Goal: Information Seeking & Learning: Learn about a topic

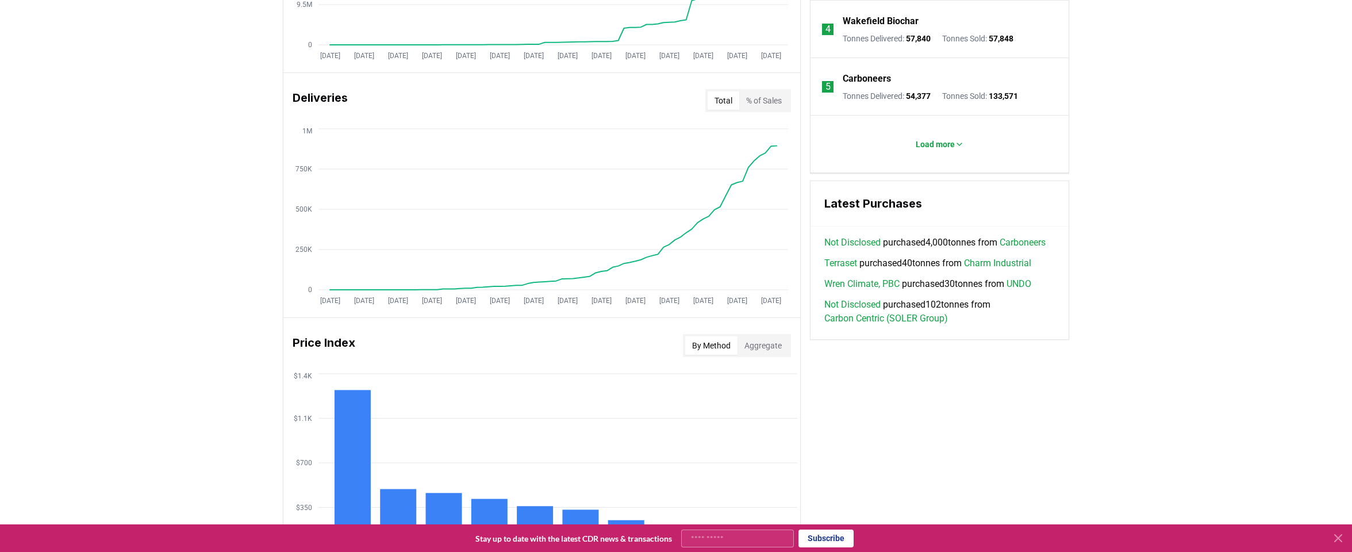
scroll to position [635, 0]
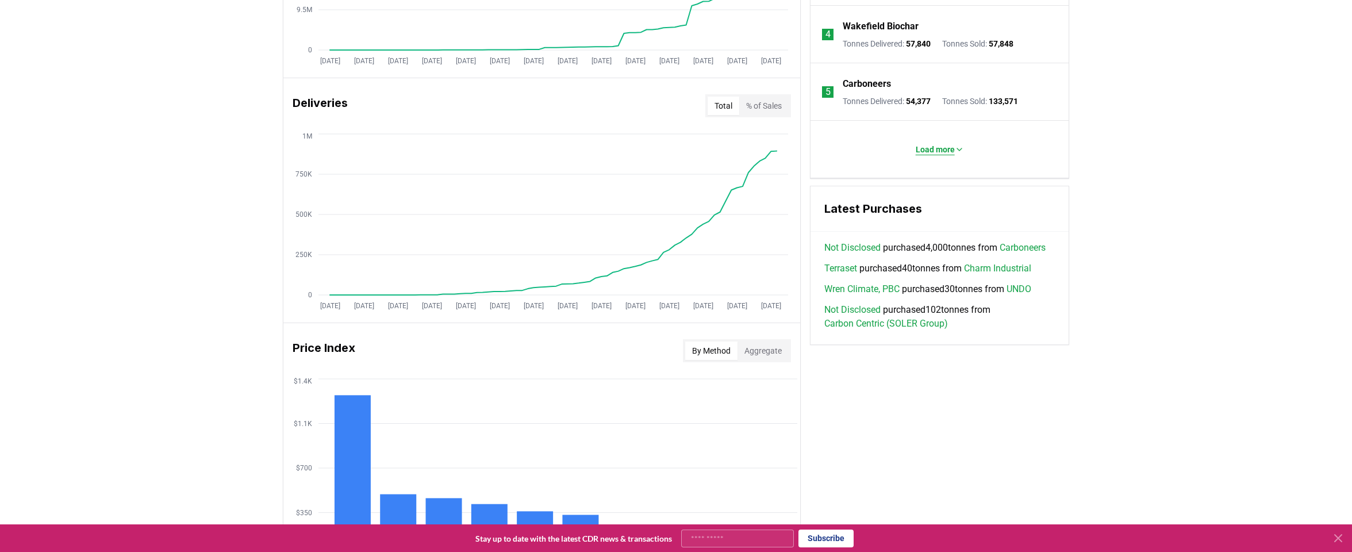
click at [955, 152] on icon at bounding box center [959, 149] width 9 height 9
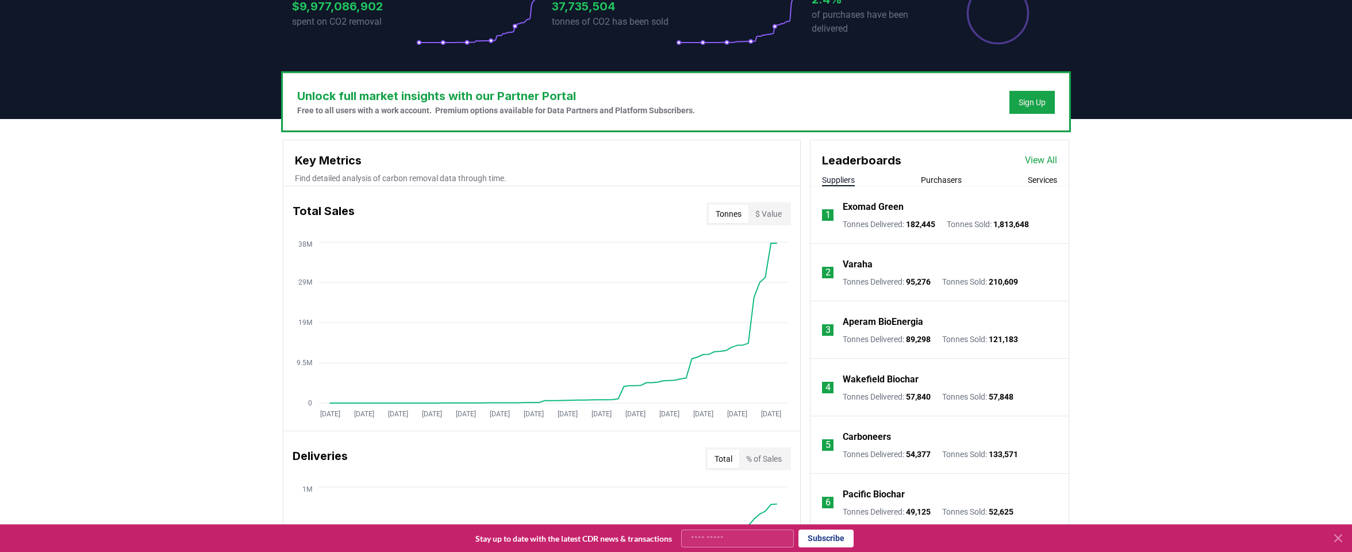
scroll to position [283, 0]
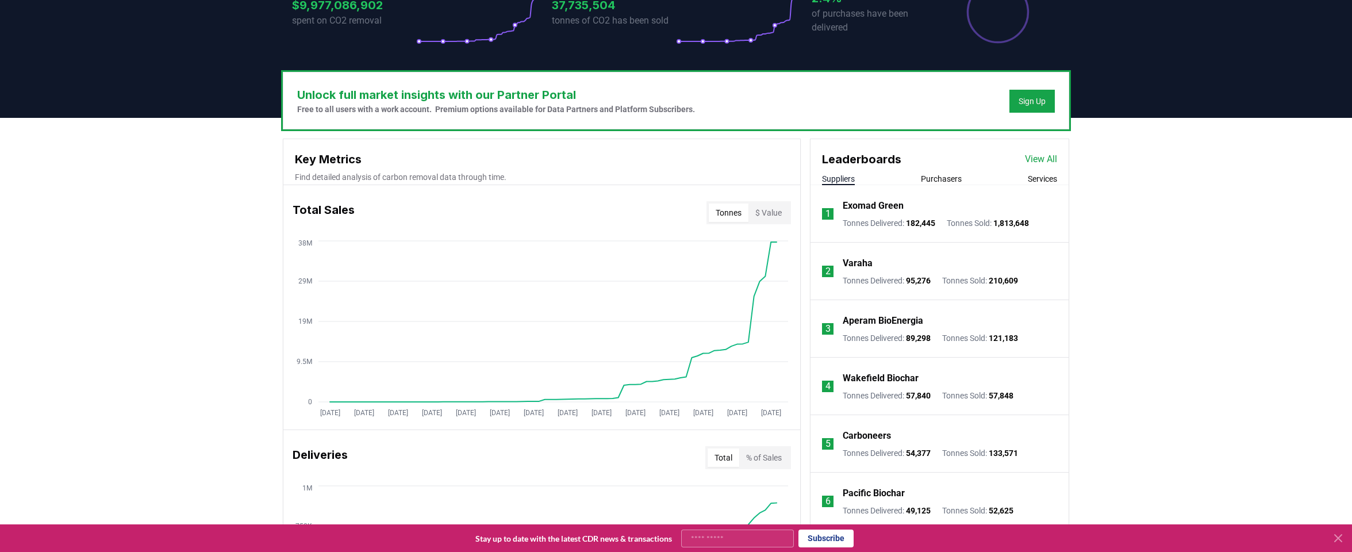
click at [949, 176] on button "Purchasers" at bounding box center [941, 178] width 41 height 11
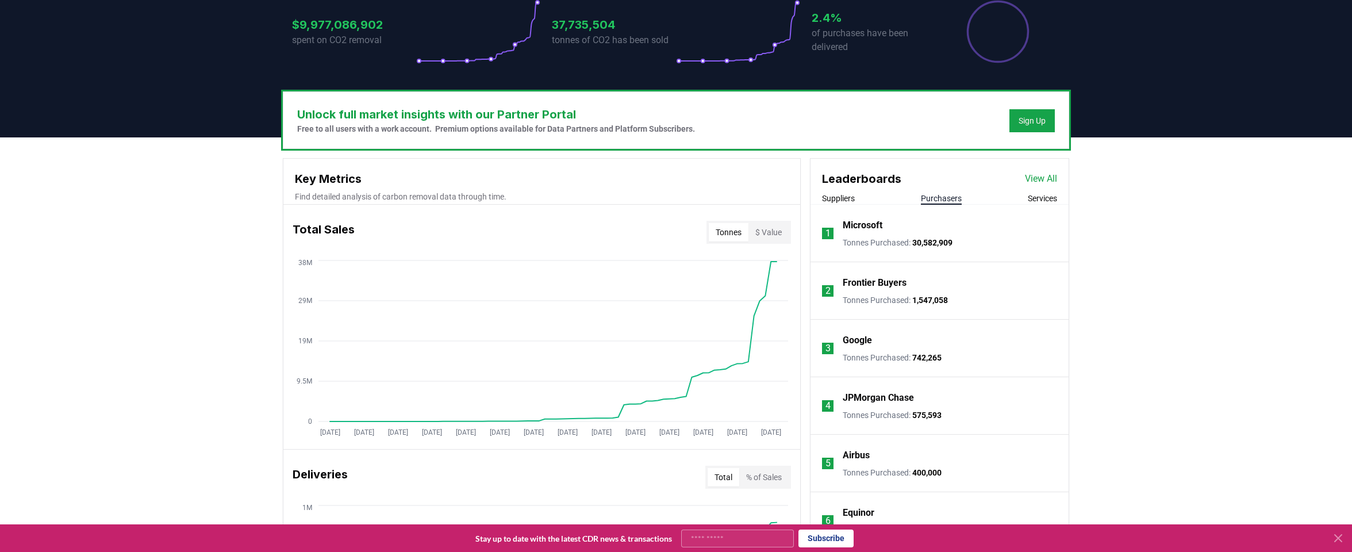
scroll to position [252, 0]
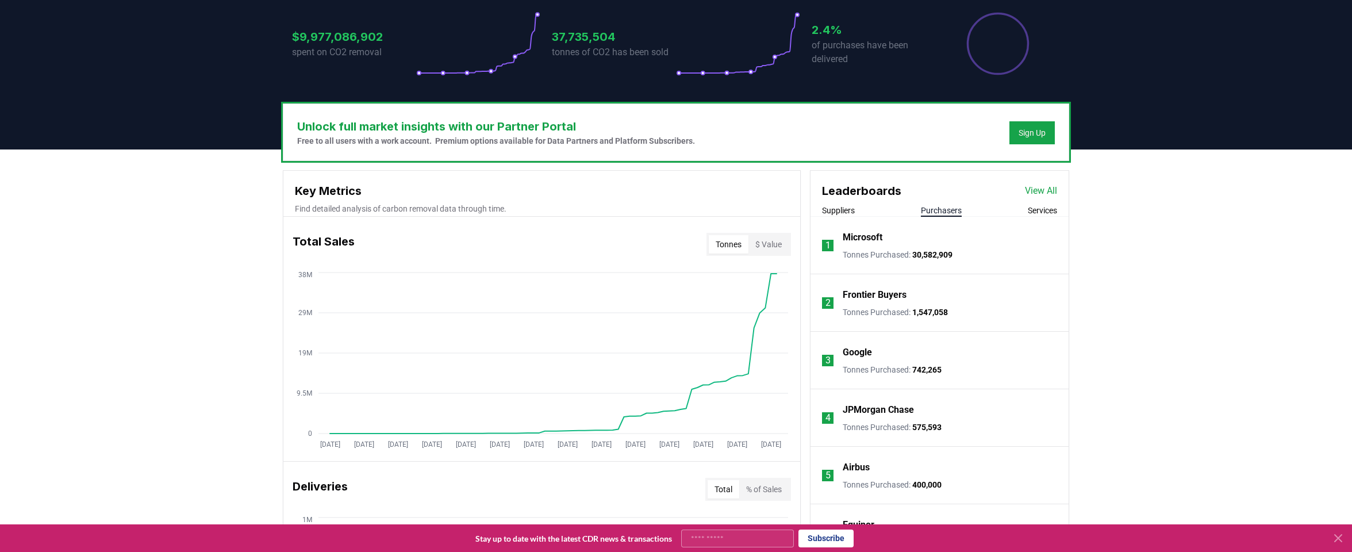
click at [1046, 213] on button "Services" at bounding box center [1042, 210] width 29 height 11
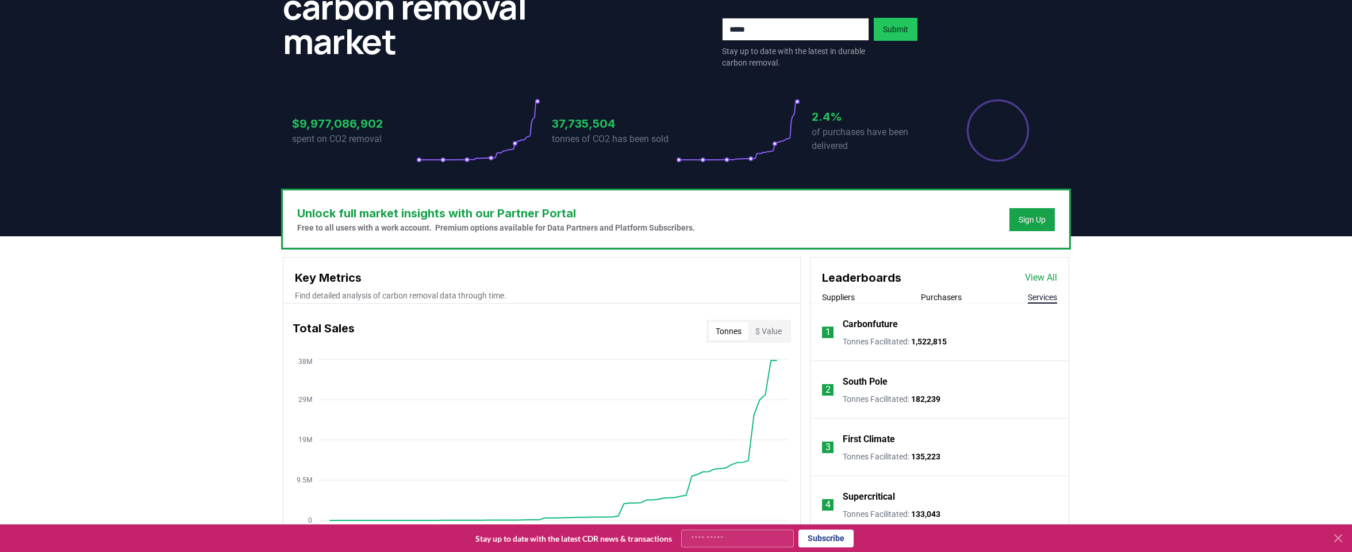
scroll to position [173, 0]
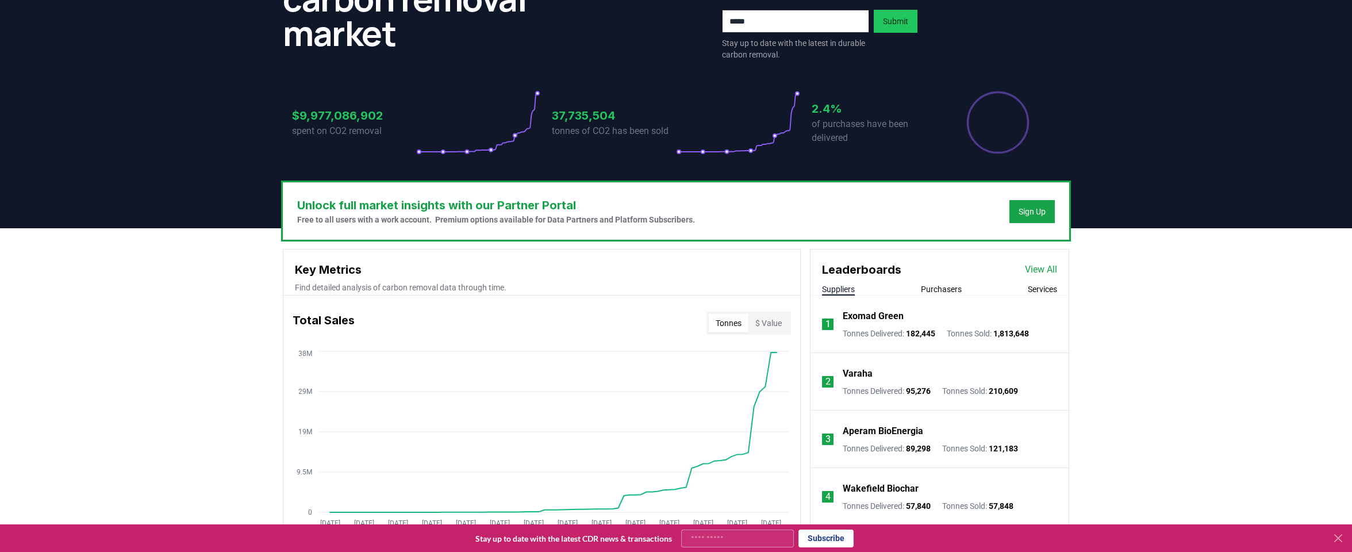
click at [851, 291] on button "Suppliers" at bounding box center [838, 288] width 33 height 11
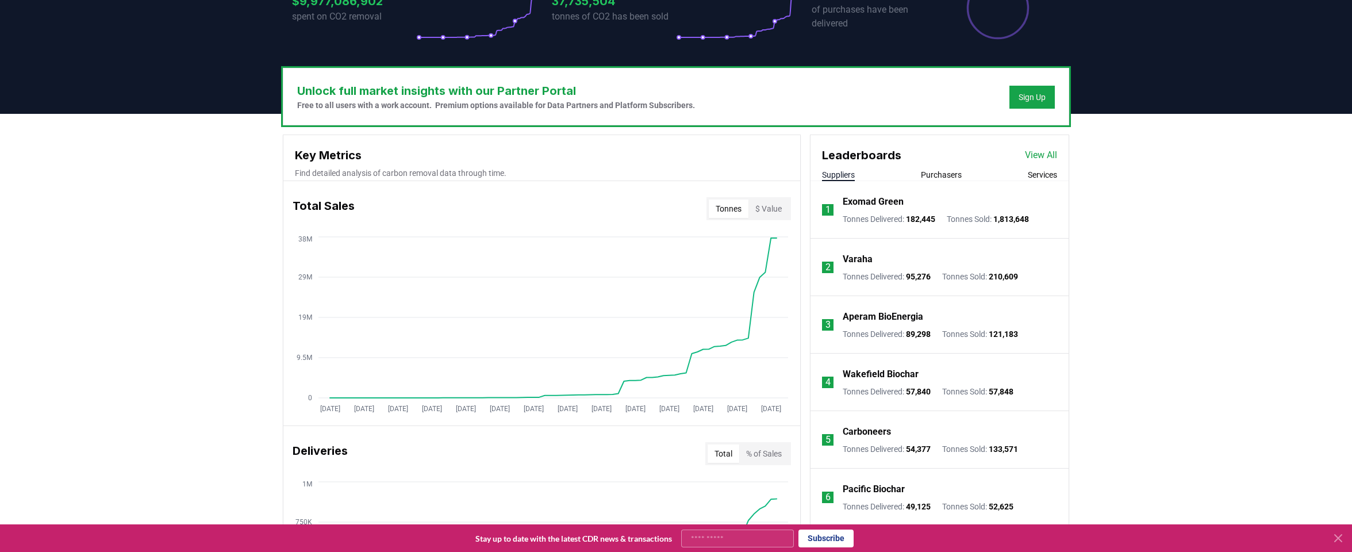
scroll to position [289, 0]
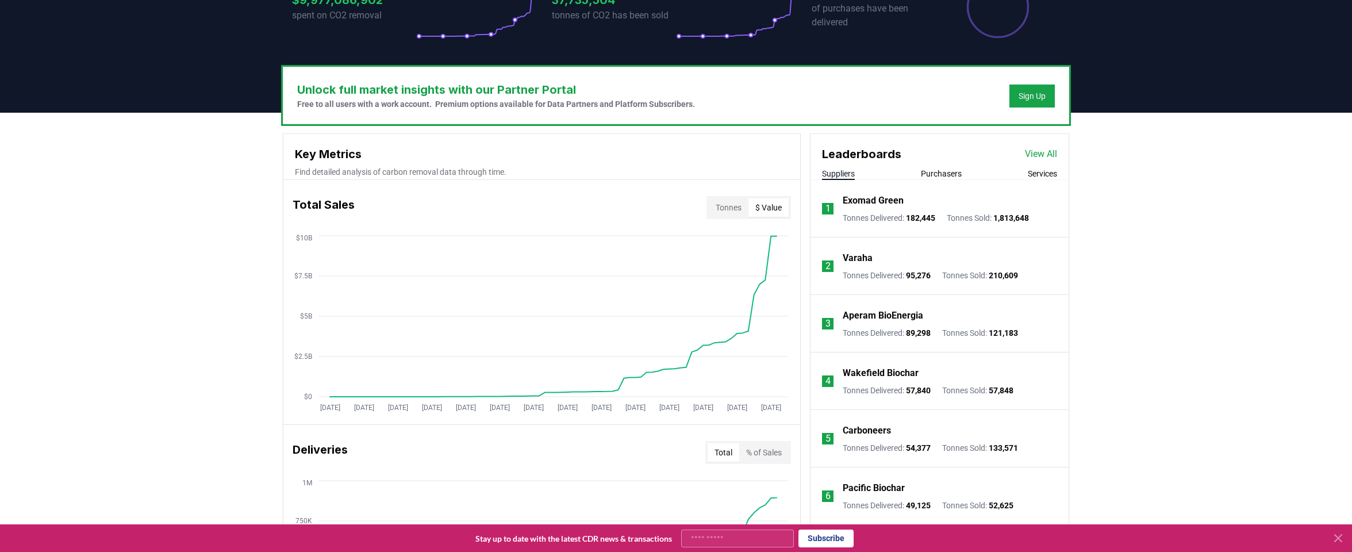
click at [767, 205] on button "$ Value" at bounding box center [768, 207] width 40 height 18
click at [732, 210] on button "Tonnes" at bounding box center [729, 207] width 40 height 18
click at [770, 207] on button "$ Value" at bounding box center [768, 207] width 40 height 18
click at [740, 209] on button "Tonnes" at bounding box center [729, 207] width 40 height 18
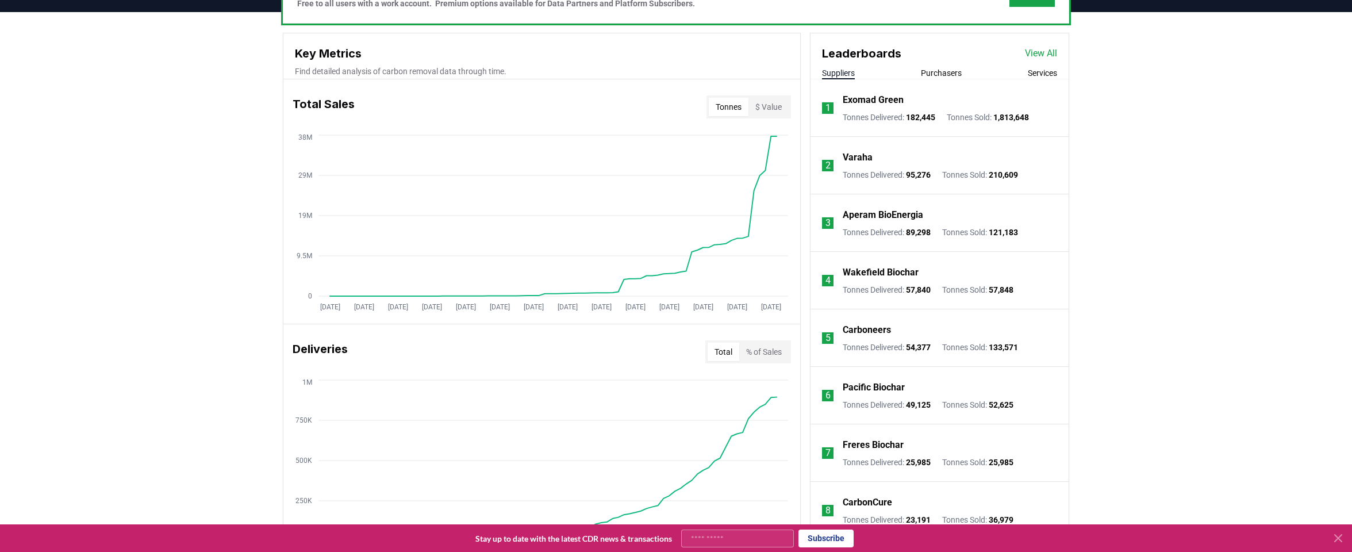
scroll to position [399, 0]
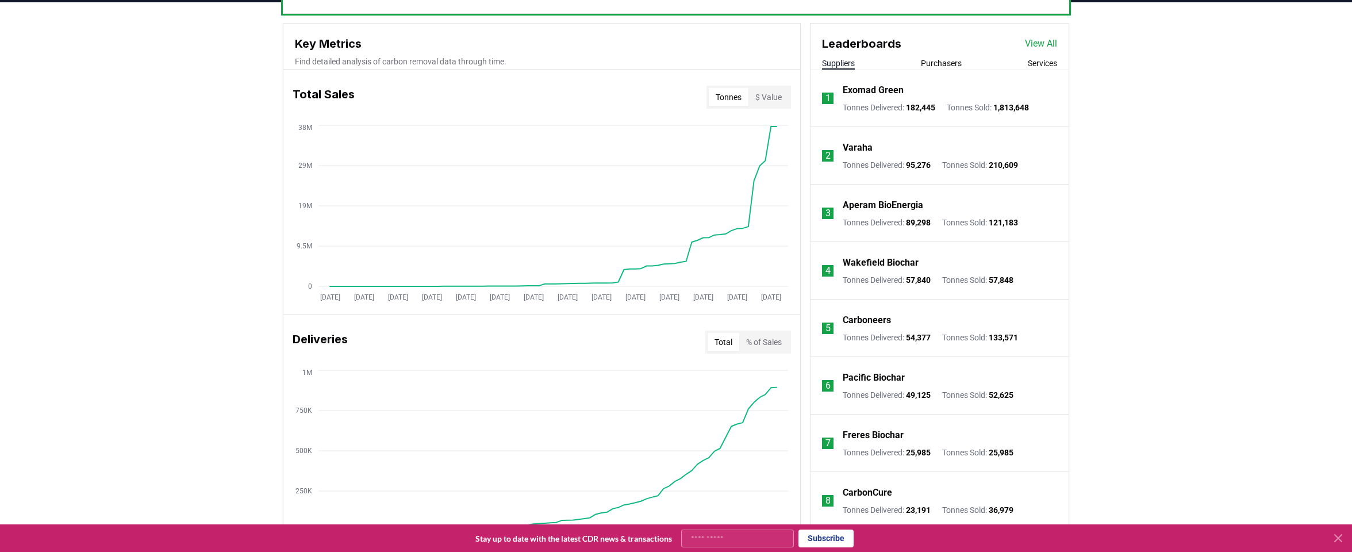
click at [760, 341] on button "% of Sales" at bounding box center [763, 342] width 49 height 18
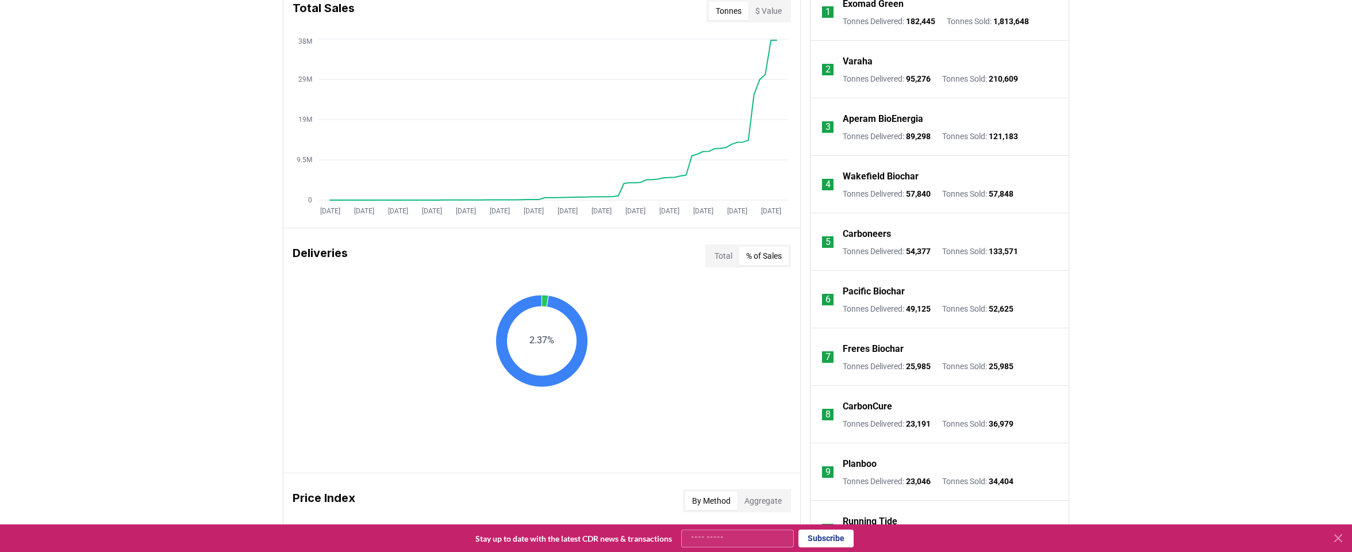
scroll to position [487, 0]
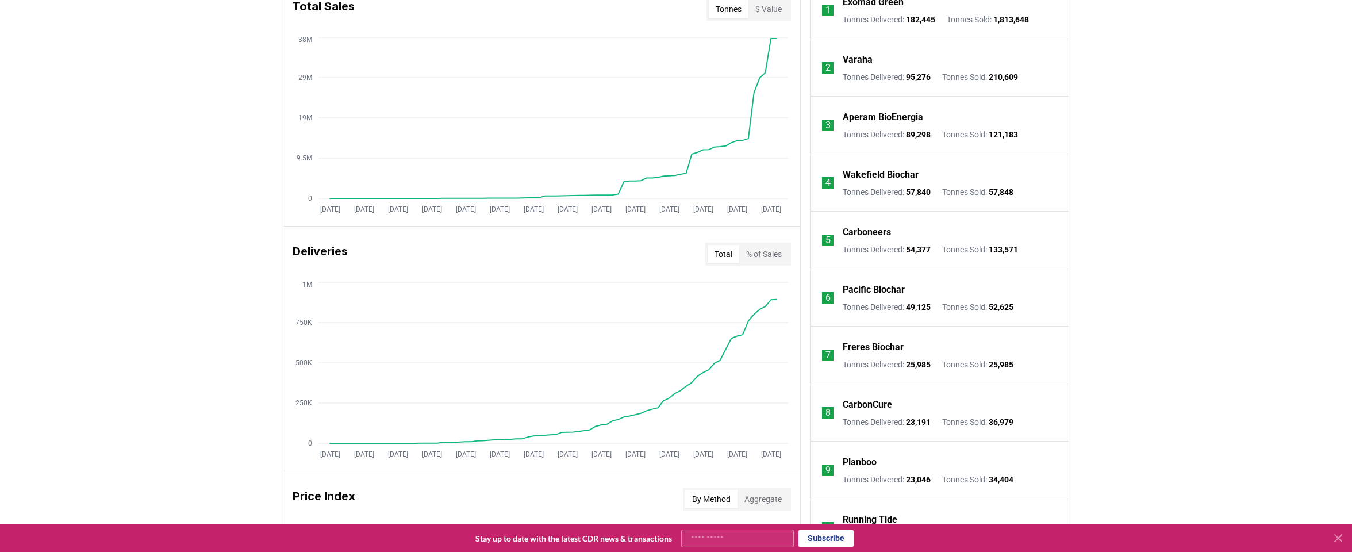
click at [708, 253] on button "Total" at bounding box center [724, 254] width 32 height 18
click at [748, 251] on button "% of Sales" at bounding box center [763, 254] width 49 height 18
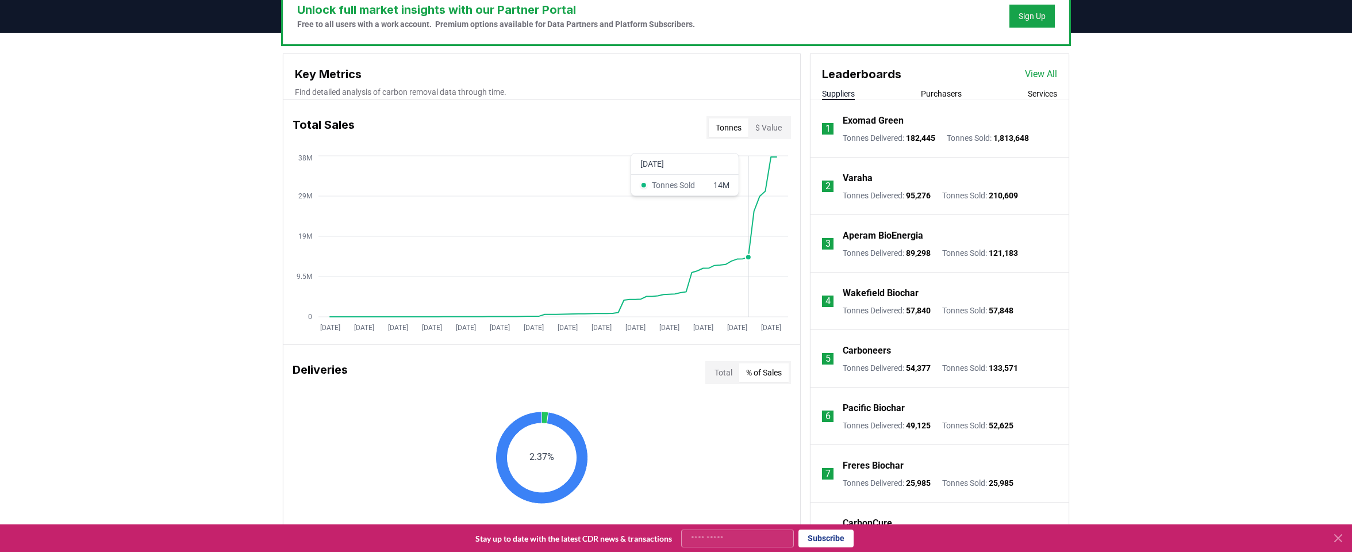
scroll to position [453, 0]
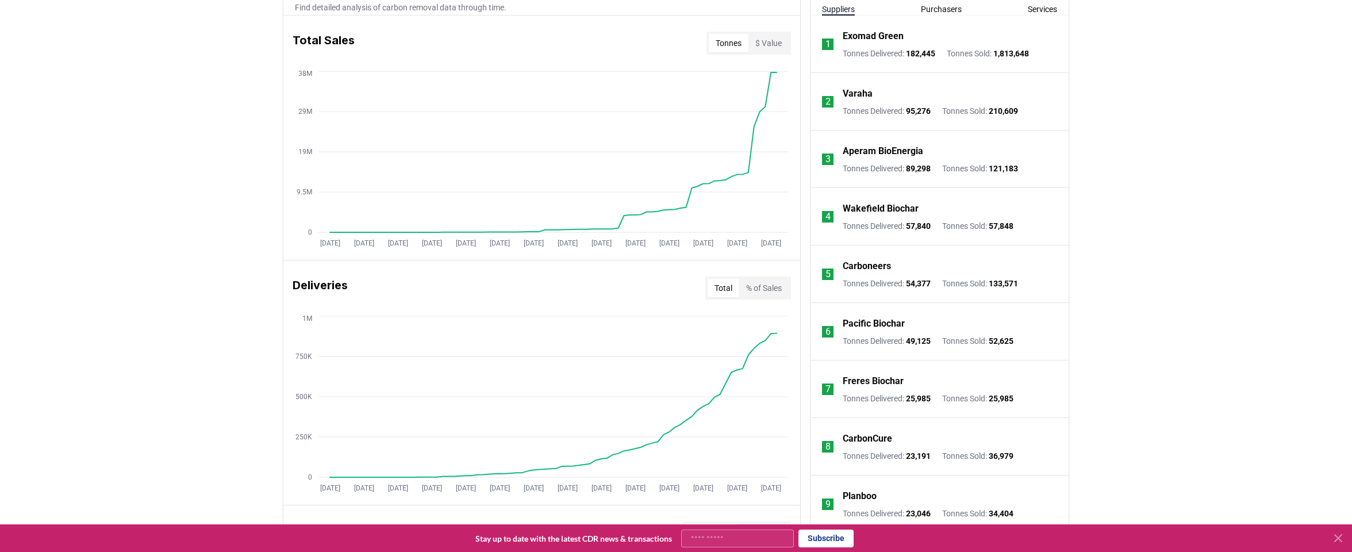
click at [718, 290] on button "Total" at bounding box center [724, 288] width 32 height 18
click at [762, 290] on button "% of Sales" at bounding box center [763, 288] width 49 height 18
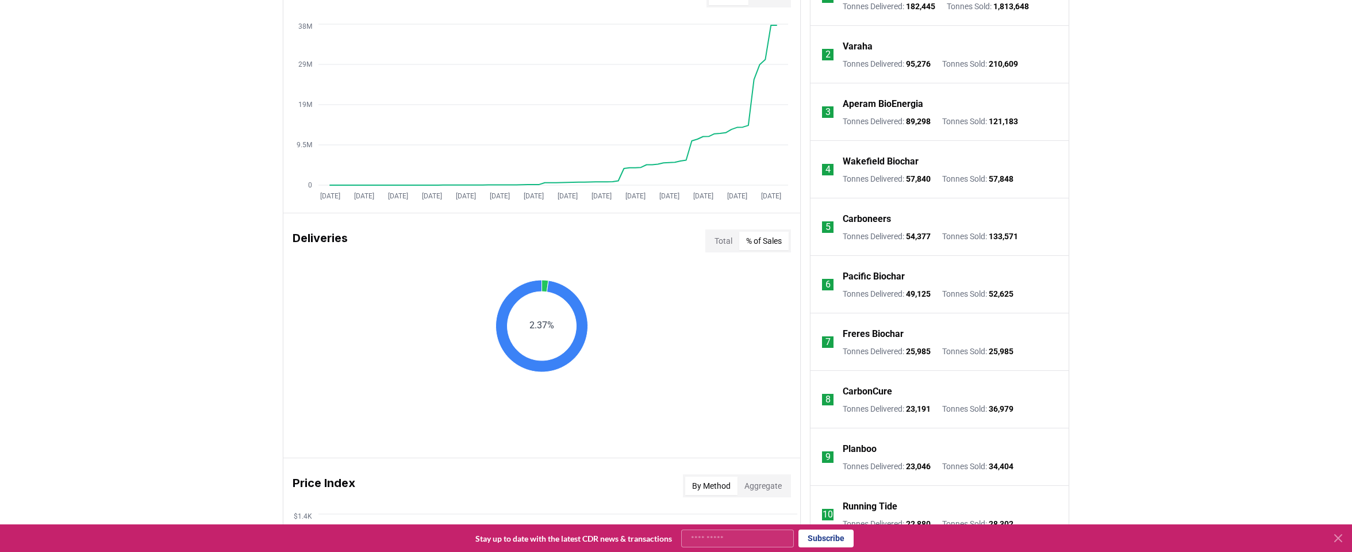
scroll to position [501, 0]
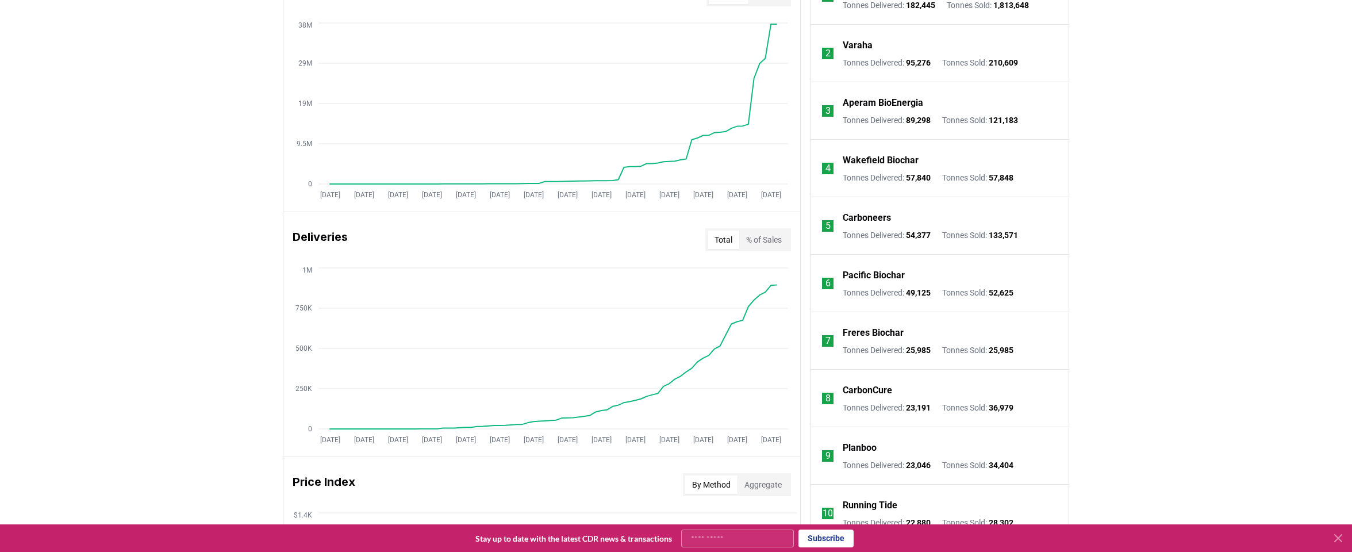
click at [720, 245] on button "Total" at bounding box center [724, 239] width 32 height 18
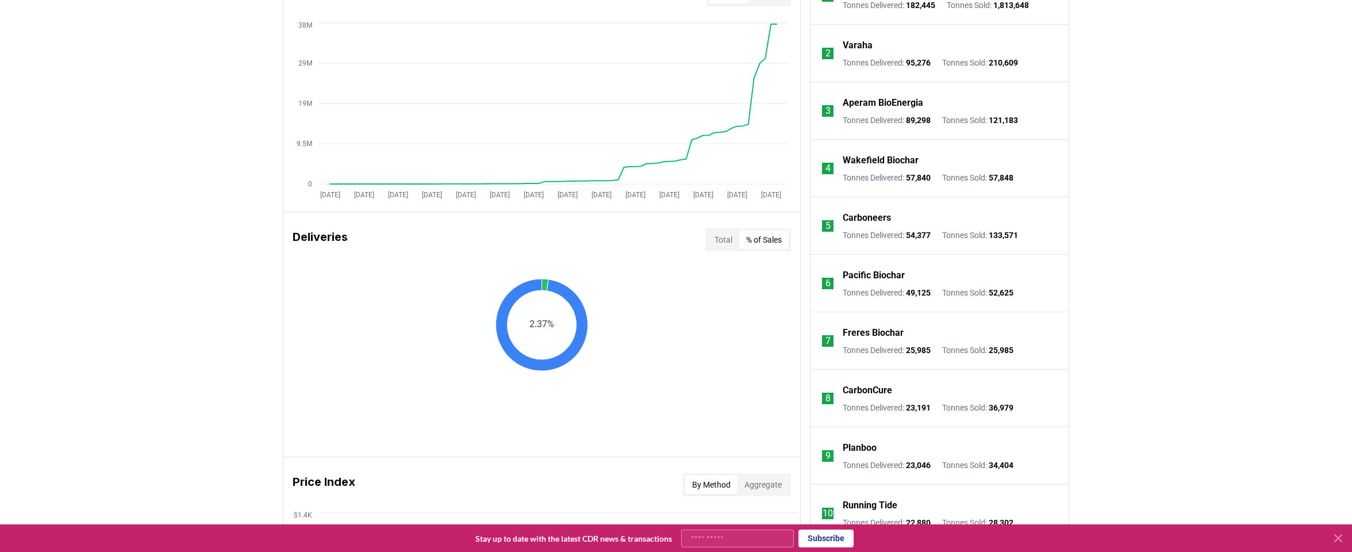
click at [749, 236] on button "% of Sales" at bounding box center [763, 239] width 49 height 18
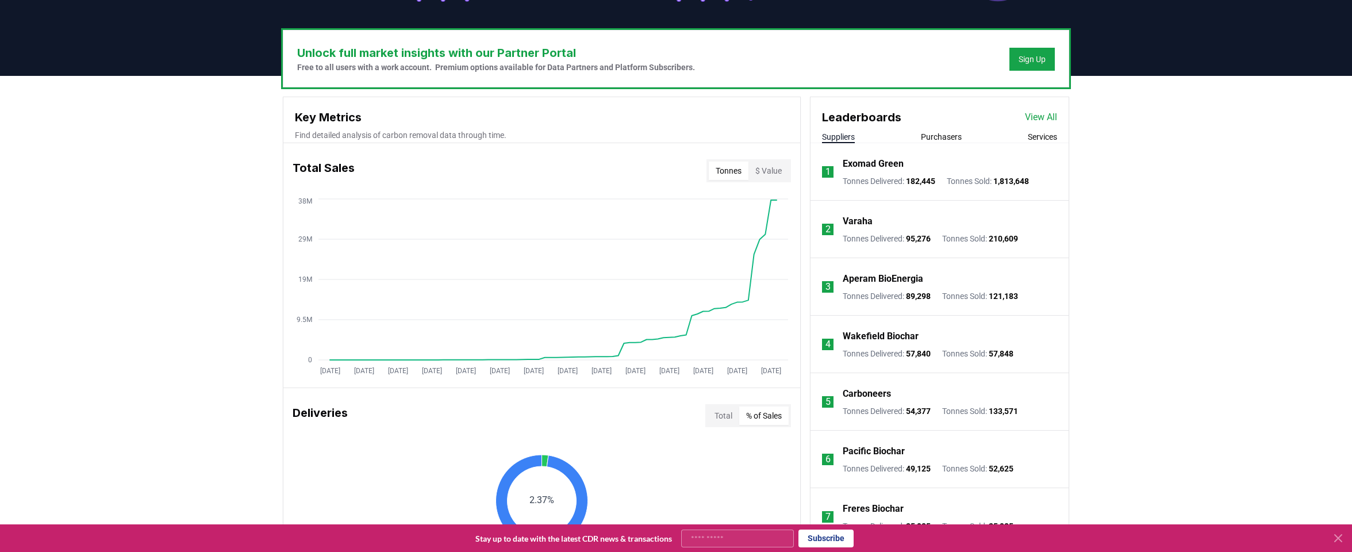
scroll to position [328, 0]
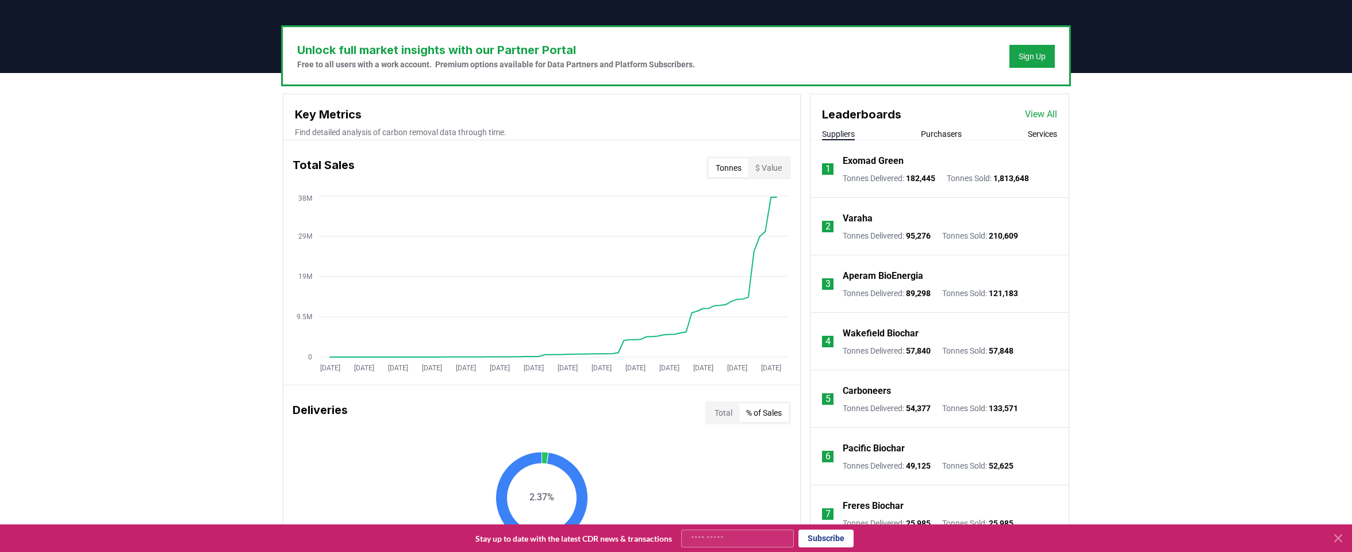
click at [1032, 136] on button "Services" at bounding box center [1042, 133] width 29 height 11
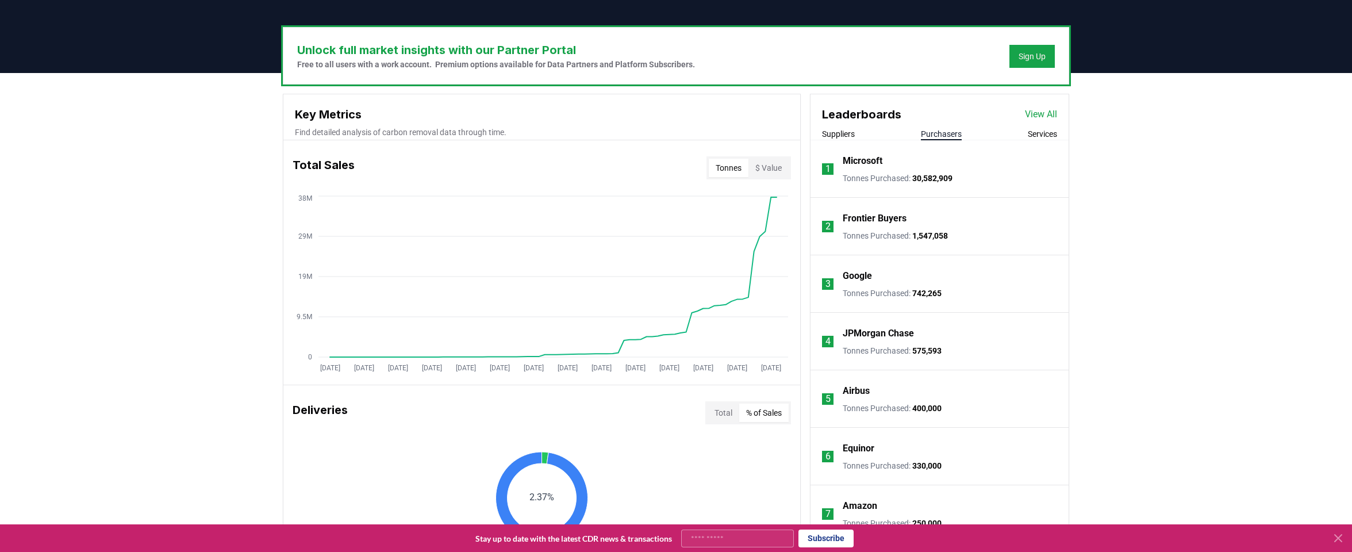
click at [936, 134] on button "Purchasers" at bounding box center [941, 133] width 41 height 11
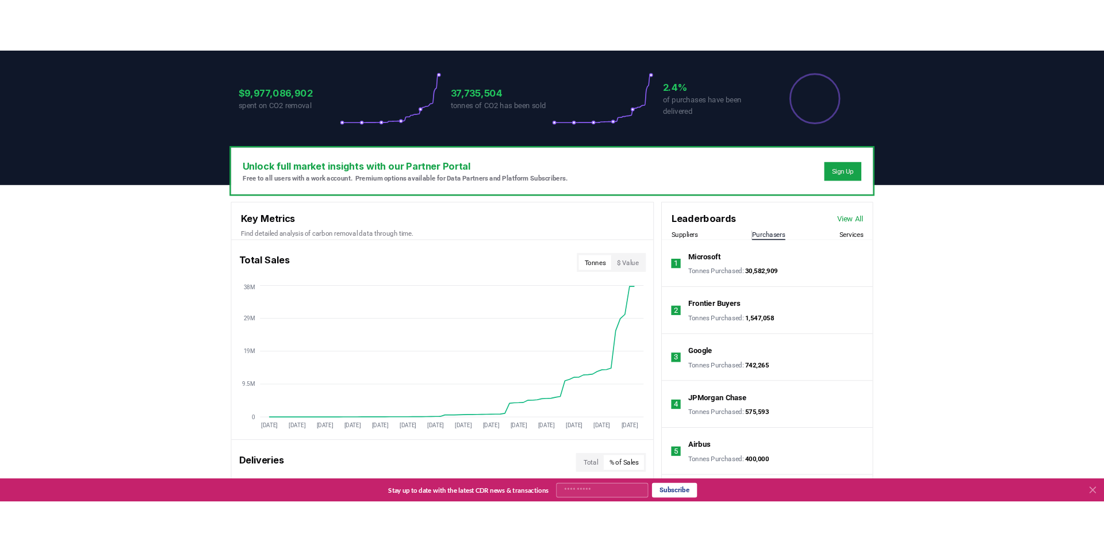
scroll to position [206, 0]
